Goal: Navigation & Orientation: Find specific page/section

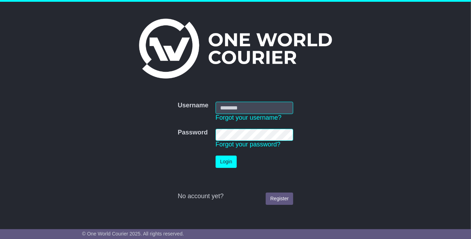
type input "**********"
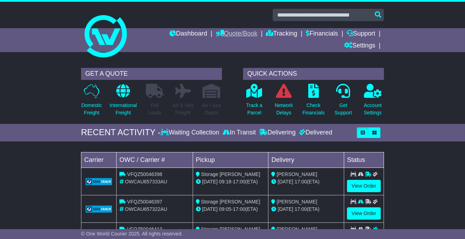
click at [227, 33] on link "Quote/Book" at bounding box center [237, 34] width 42 height 12
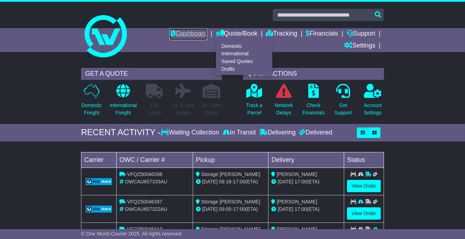
click at [190, 34] on link "Dashboard" at bounding box center [189, 34] width 38 height 12
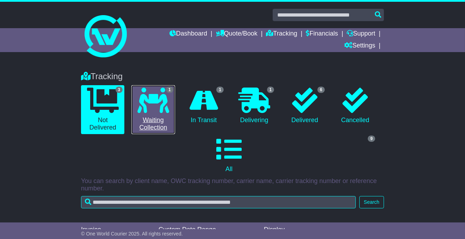
click at [169, 108] on link "1 Waiting Collection" at bounding box center [152, 109] width 43 height 49
